Goal: Find specific page/section: Find specific page/section

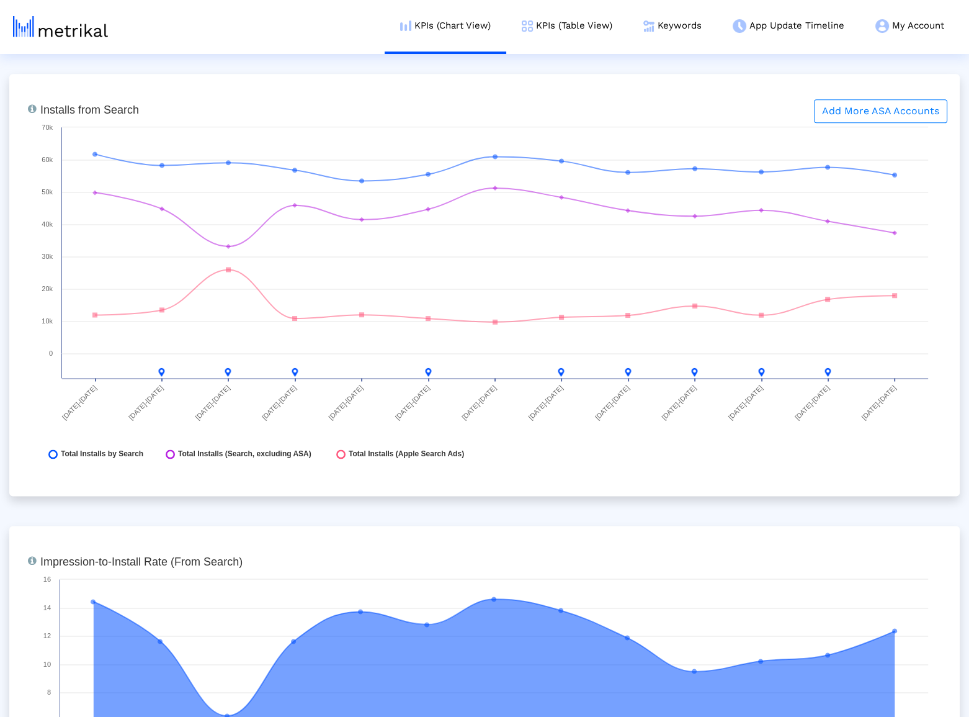
scroll to position [1867, 0]
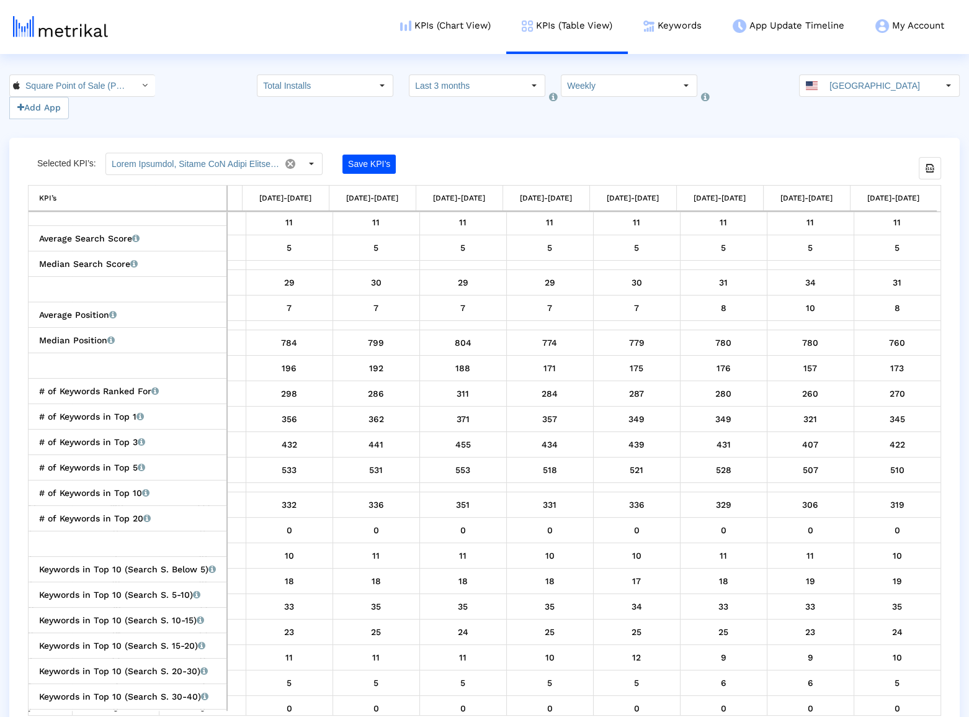
scroll to position [1505, 0]
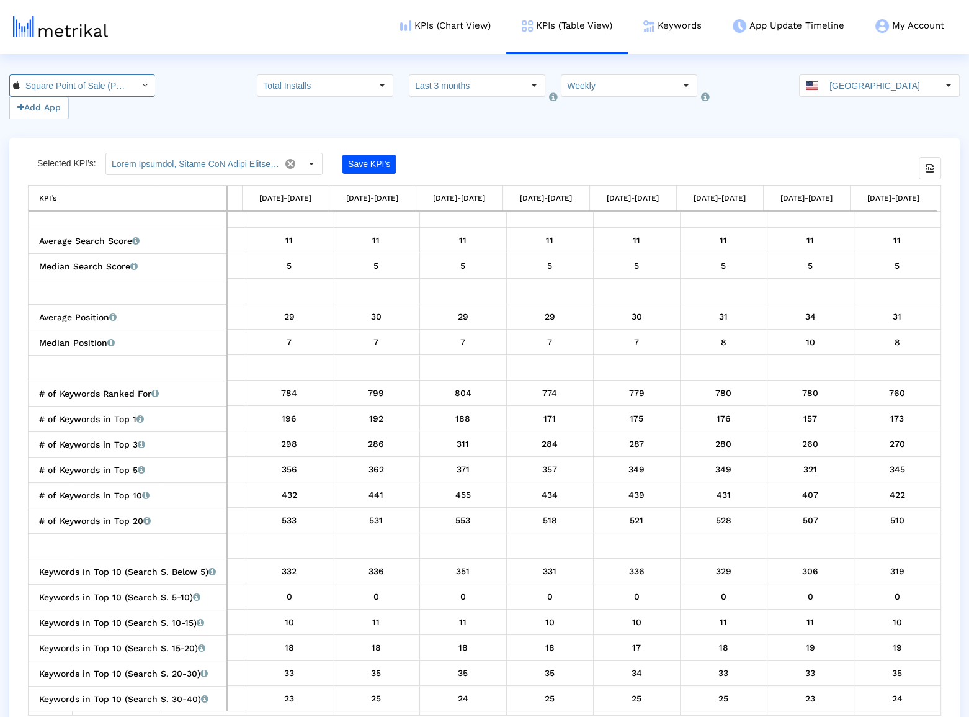
click at [71, 82] on input "Square Point of Sale (POS) < 335393788 >" at bounding box center [76, 85] width 112 height 21
click at [739, 130] on crea-index "Square Point of Sale (POS) < 335393788 > Add App Total Installs Select how far …" at bounding box center [484, 404] width 969 height 660
click at [861, 89] on input "[GEOGRAPHIC_DATA]" at bounding box center [881, 85] width 114 height 21
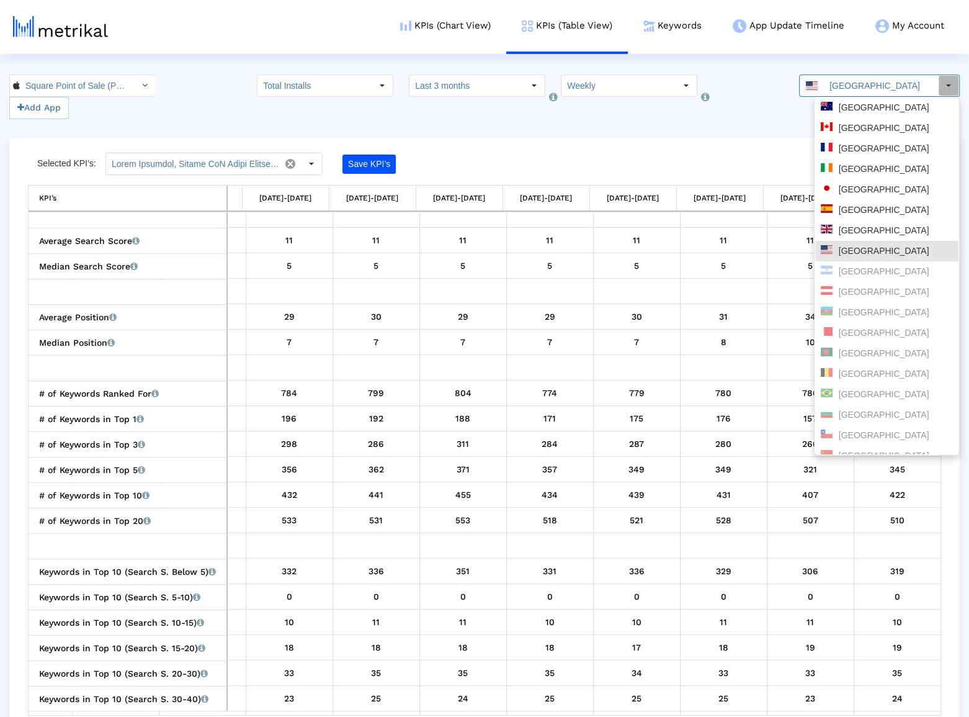
click at [763, 107] on div "Square Point of Sale (POS) < 335393788 > Pull down to refresh... Release to ref…" at bounding box center [484, 96] width 969 height 45
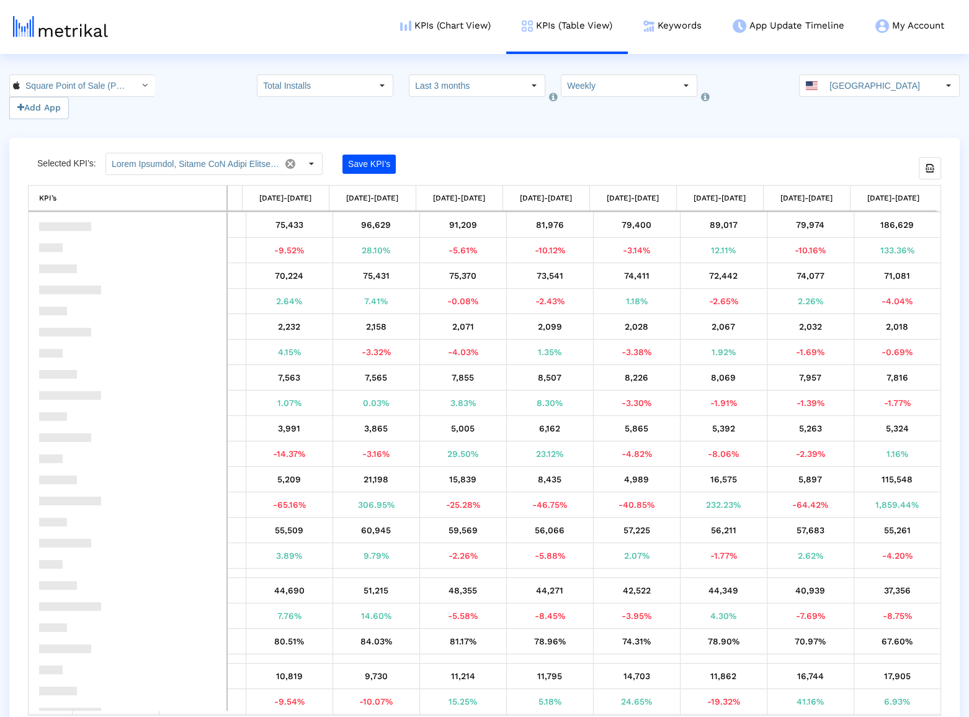
scroll to position [0, 0]
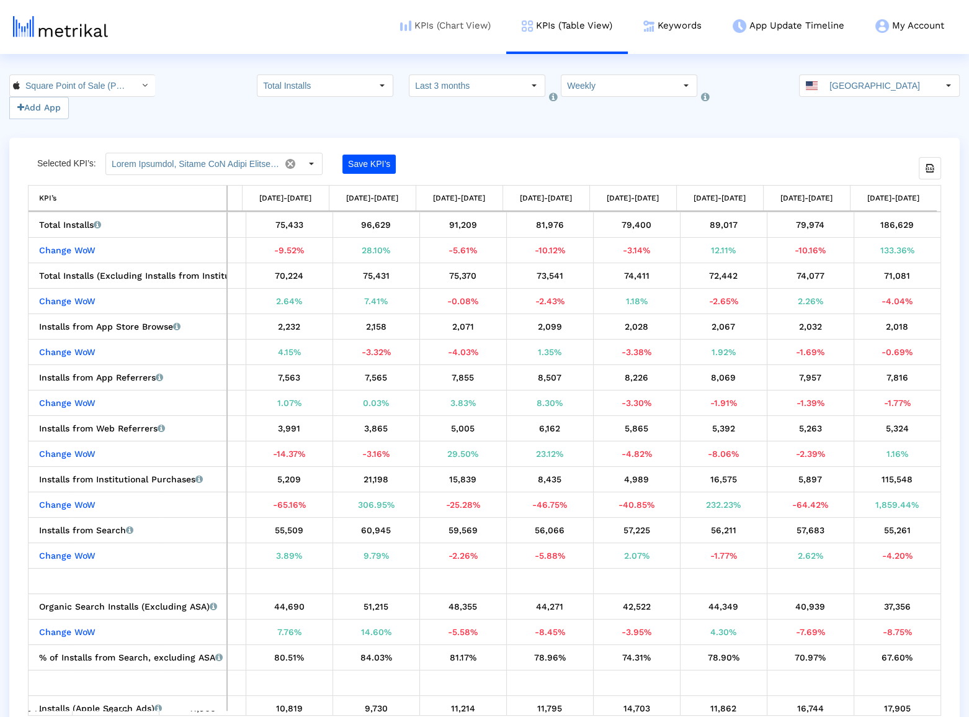
click at [390, 40] on link "KPIs (Chart View)" at bounding box center [446, 25] width 122 height 51
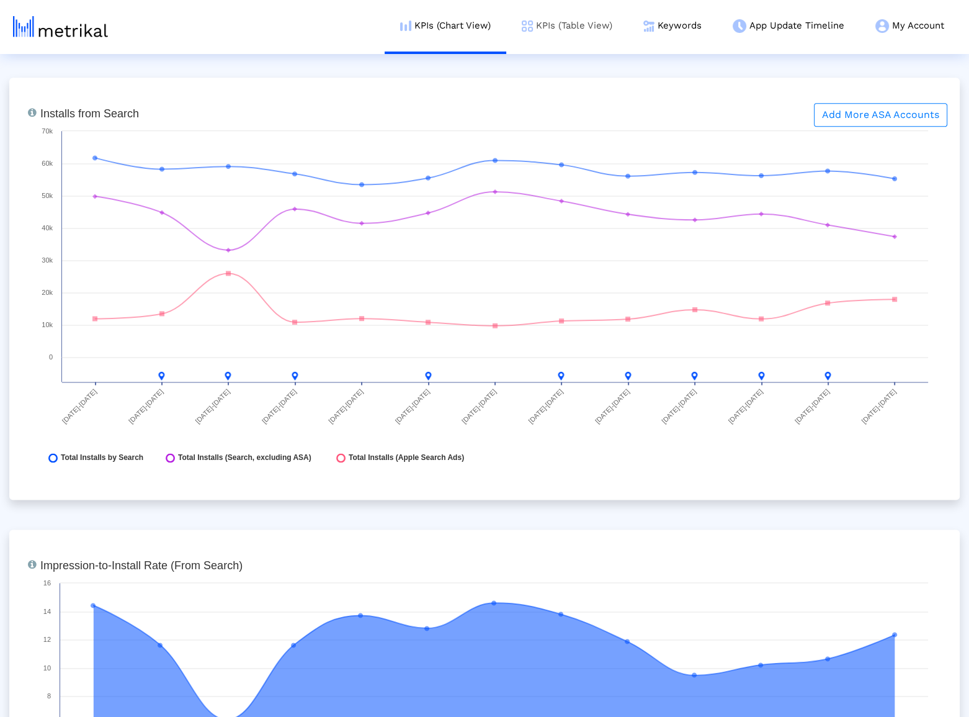
click at [557, 24] on link "KPIs (Table View)" at bounding box center [567, 25] width 122 height 51
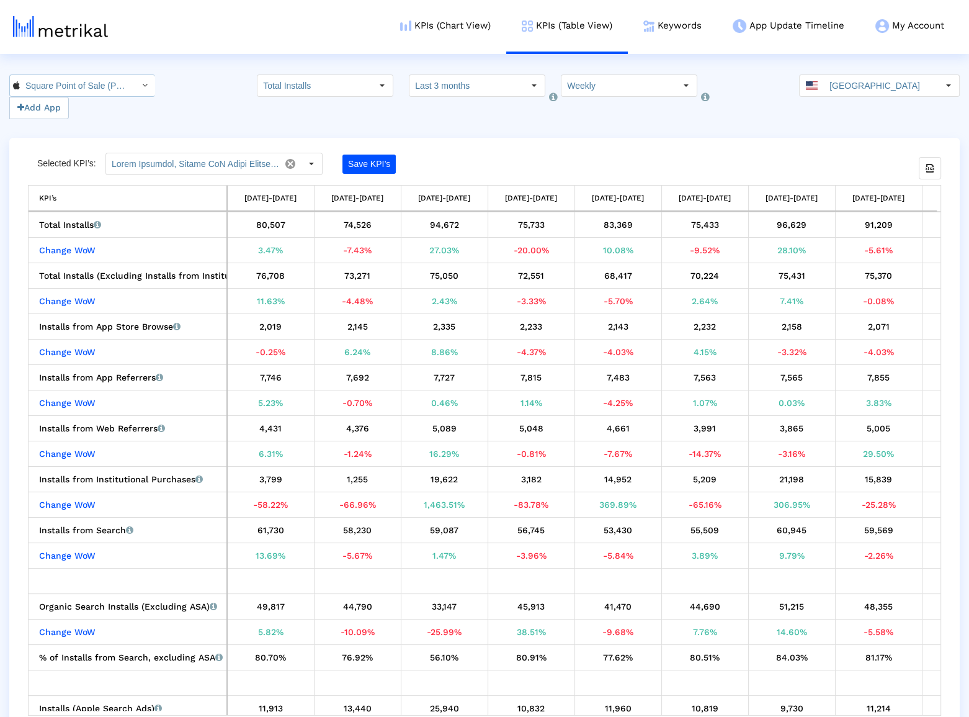
click at [112, 91] on input "Square Point of Sale (POS) < 335393788 >" at bounding box center [76, 85] width 112 height 21
click at [102, 133] on div "Square Point of Sale: Payment <com.squareup>" at bounding box center [75, 128] width 118 height 12
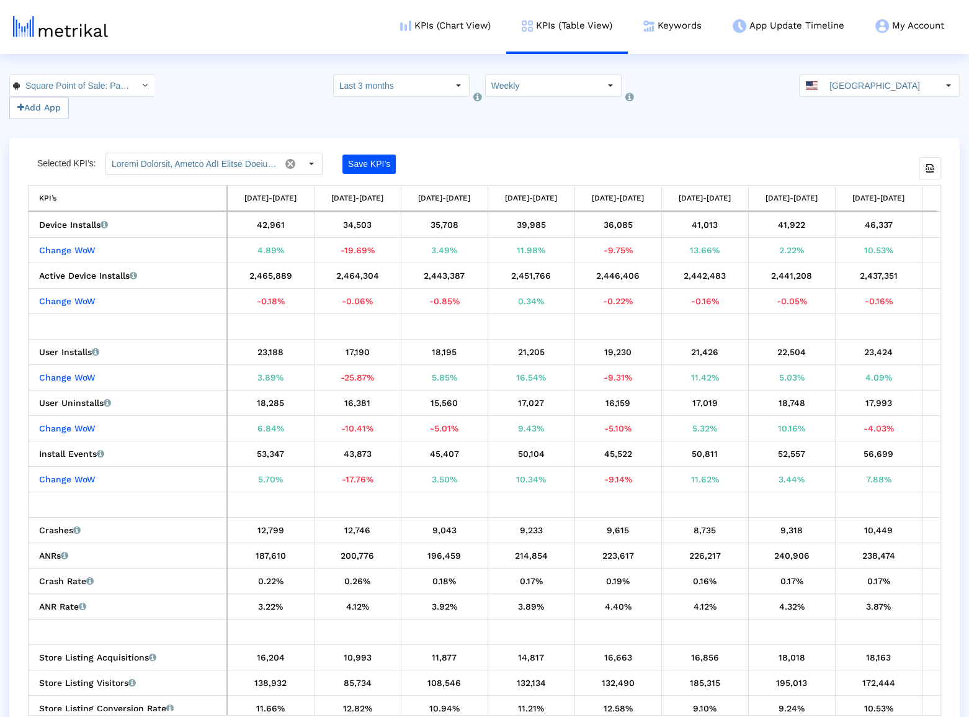
scroll to position [0, 101]
